Goal: Transaction & Acquisition: Purchase product/service

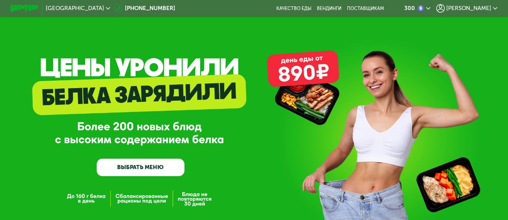
click at [479, 7] on span "[PERSON_NAME]" at bounding box center [468, 9] width 45 height 6
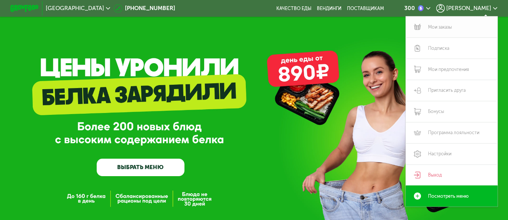
click at [442, 25] on link "Мои заказы" at bounding box center [452, 26] width 92 height 21
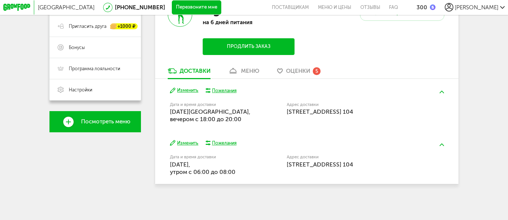
scroll to position [163, 0]
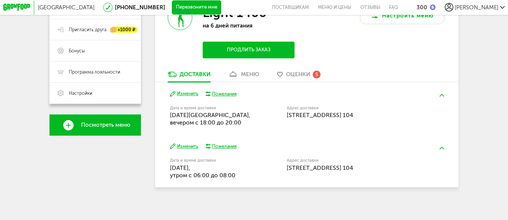
click at [185, 93] on button "Изменить" at bounding box center [184, 93] width 29 height 7
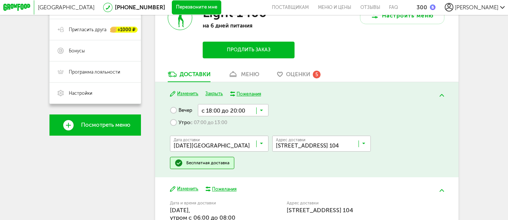
click at [249, 146] on input "Search for option" at bounding box center [220, 145] width 99 height 12
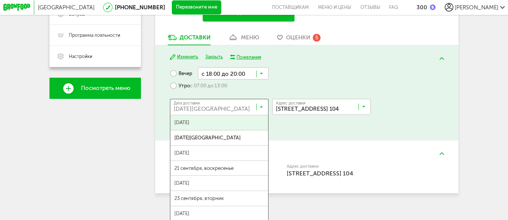
scroll to position [199, 0]
click at [464, 116] on div "[GEOGRAPHIC_DATA] [PHONE_NUMBER] Перезвоните мне поставщикам Меню и цены Отзывы…" at bounding box center [254, 15] width 508 height 429
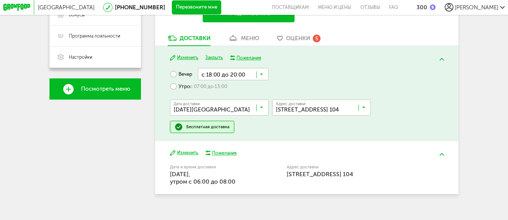
scroll to position [209, 0]
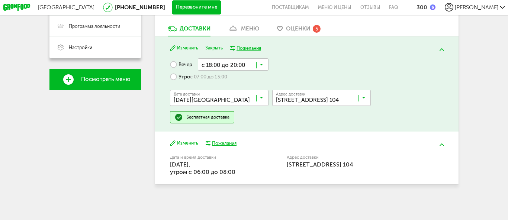
click at [236, 99] on input "Search for option" at bounding box center [220, 100] width 99 height 12
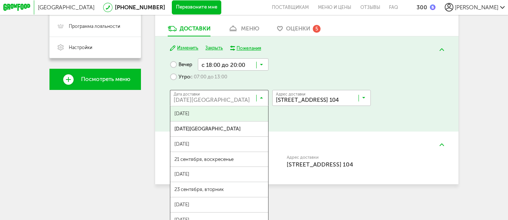
click at [200, 110] on span "[DATE]" at bounding box center [219, 113] width 98 height 15
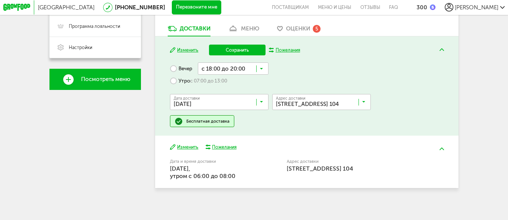
click at [225, 70] on input "Search for option" at bounding box center [233, 68] width 71 height 12
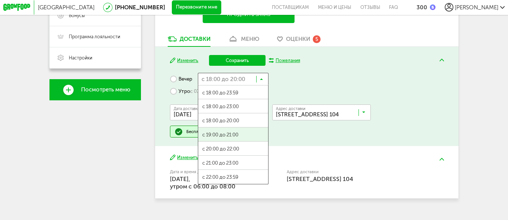
scroll to position [0, 0]
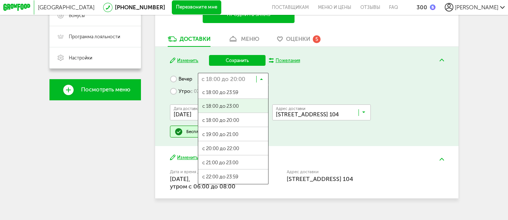
click at [312, 87] on div "Вечер с 18:00 до 20:00 Загрузка... с 18:00 до 23:59 с 18:00 до 23:00 с 18:00 до…" at bounding box center [307, 105] width 274 height 65
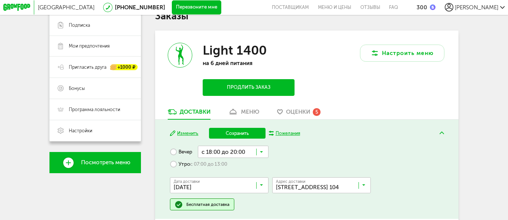
scroll to position [68, 0]
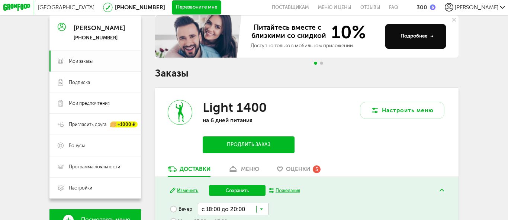
click at [90, 63] on span "Мои заказы" at bounding box center [81, 61] width 24 height 6
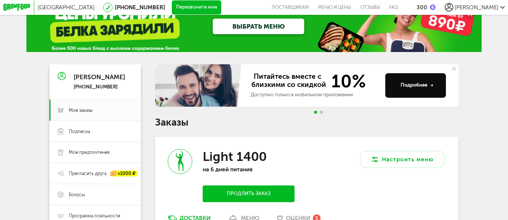
scroll to position [0, 0]
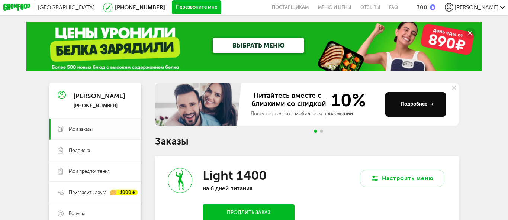
click at [291, 45] on link "ВЫБРАТЬ МЕНЮ" at bounding box center [259, 46] width 92 height 16
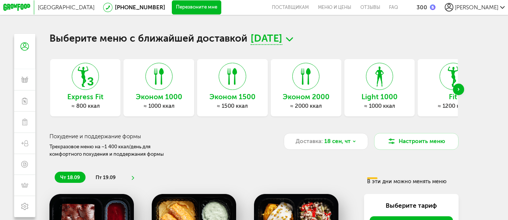
scroll to position [8, 0]
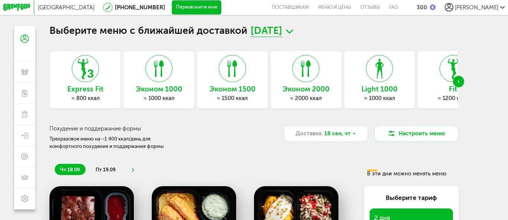
click at [233, 82] on icon at bounding box center [232, 68] width 26 height 27
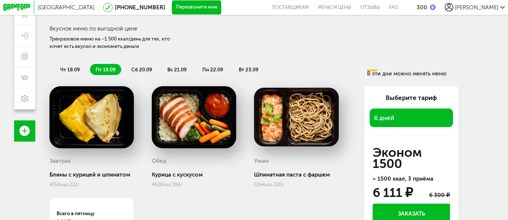
scroll to position [109, 0]
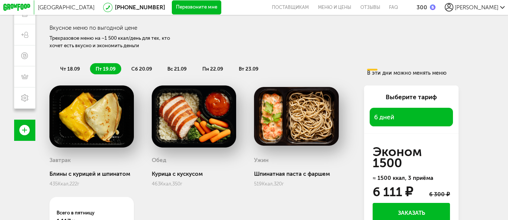
click at [72, 68] on span "чт 18.09" at bounding box center [70, 69] width 20 height 6
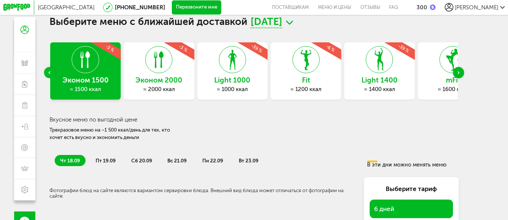
scroll to position [0, 0]
